Goal: Task Accomplishment & Management: Manage account settings

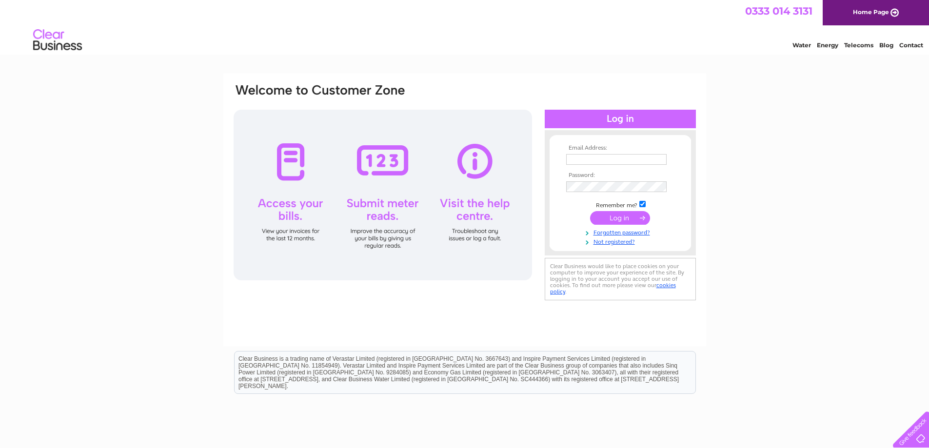
type input "[EMAIL_ADDRESS][DOMAIN_NAME]"
click at [621, 218] on input "submit" at bounding box center [620, 218] width 60 height 14
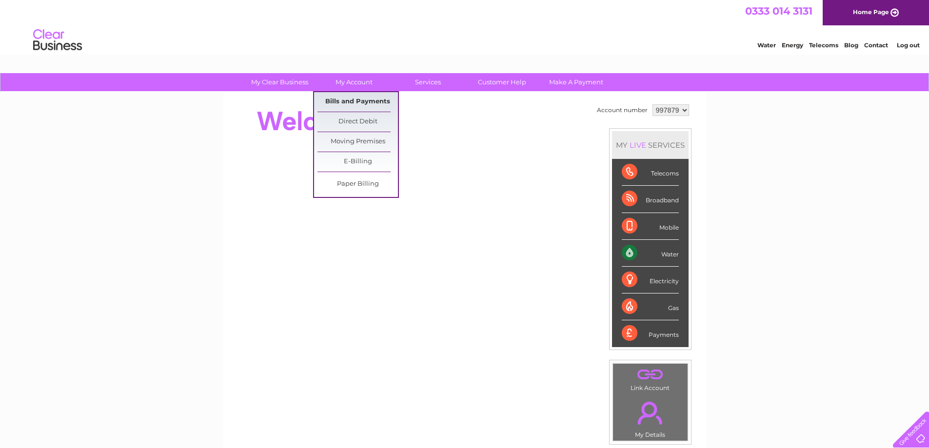
click at [346, 102] on link "Bills and Payments" at bounding box center [357, 102] width 80 height 20
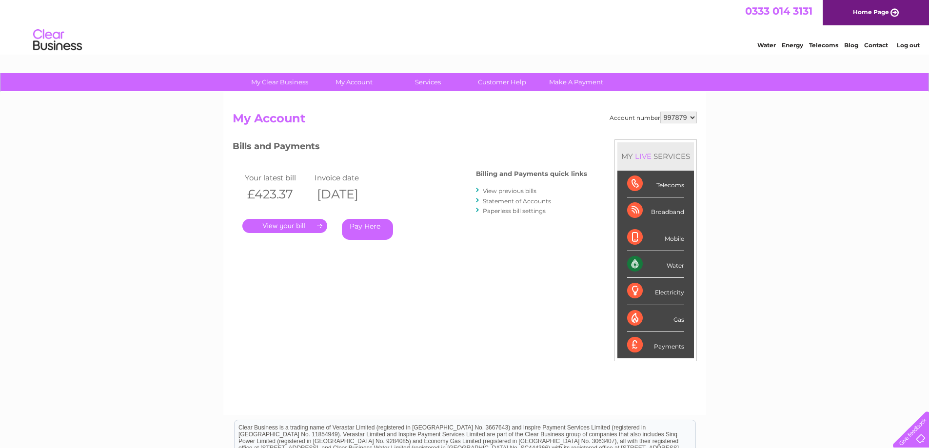
click at [307, 225] on link "." at bounding box center [284, 226] width 85 height 14
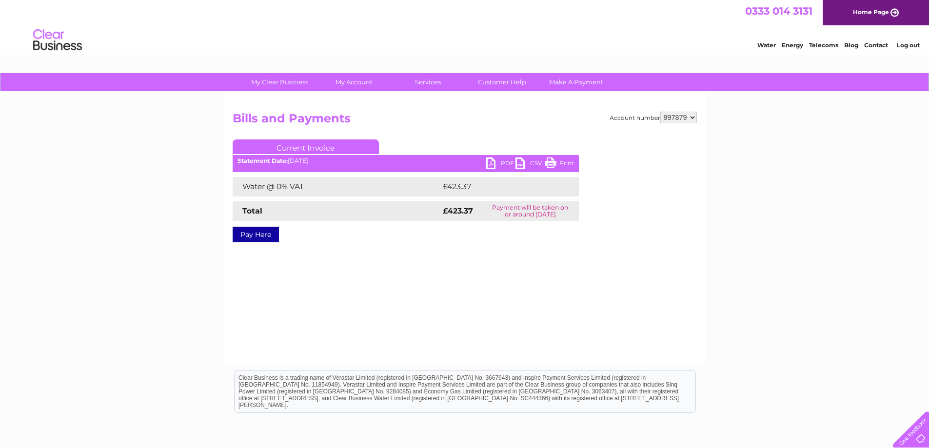
click at [488, 168] on link "PDF" at bounding box center [500, 164] width 29 height 14
